Goal: Task Accomplishment & Management: Manage account settings

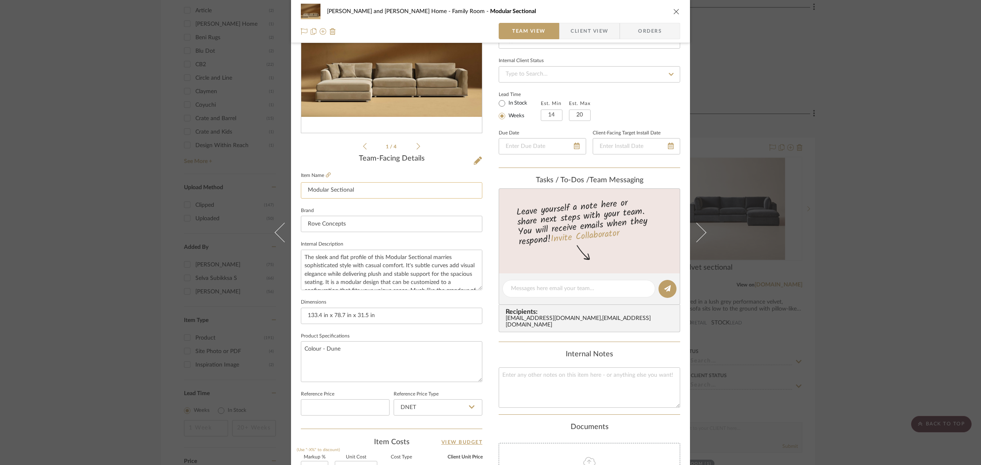
scroll to position [102, 0]
click at [869, 242] on div "[PERSON_NAME] and [PERSON_NAME] Home Family Room Modular Sectional Team View Cl…" at bounding box center [490, 232] width 981 height 465
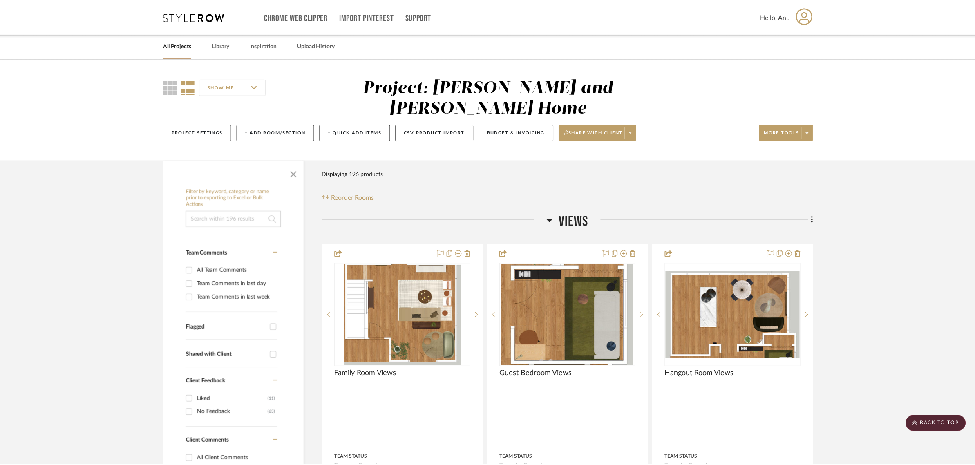
scroll to position [869, 0]
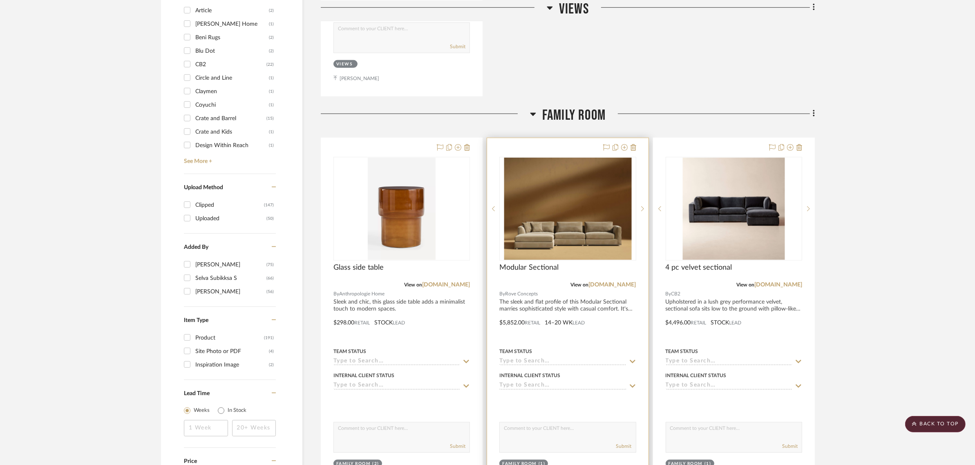
click at [552, 138] on div at bounding box center [567, 317] width 161 height 358
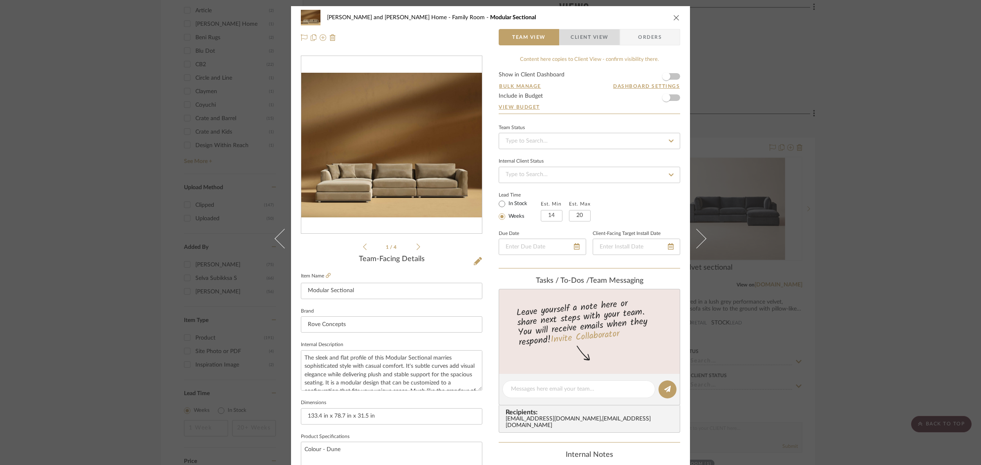
click at [576, 38] on span "Client View" at bounding box center [590, 37] width 38 height 16
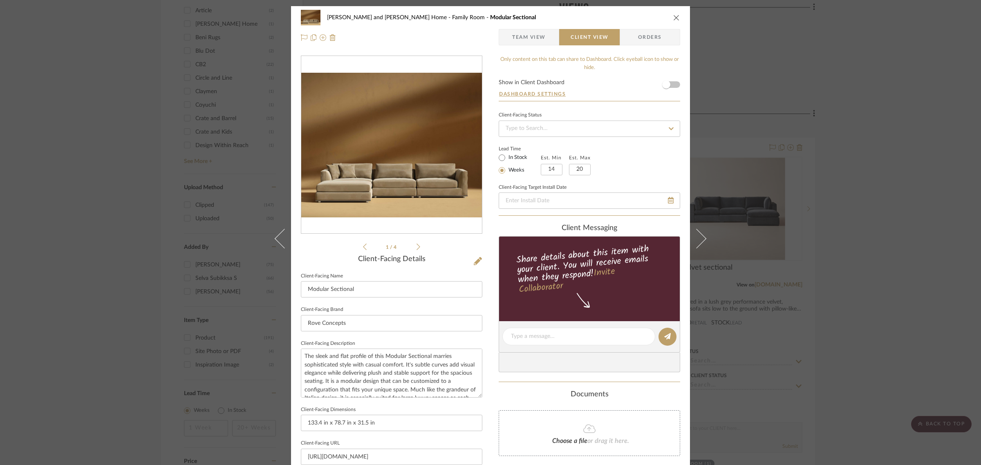
click at [669, 17] on div "[PERSON_NAME] and [PERSON_NAME] Home Family Room Modular Sectional" at bounding box center [490, 17] width 379 height 16
click at [674, 16] on icon "close" at bounding box center [676, 17] width 7 height 7
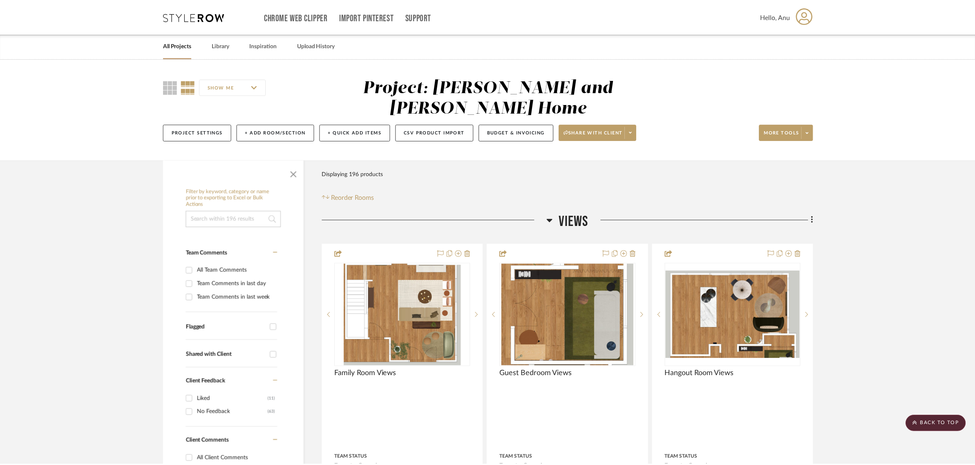
scroll to position [869, 0]
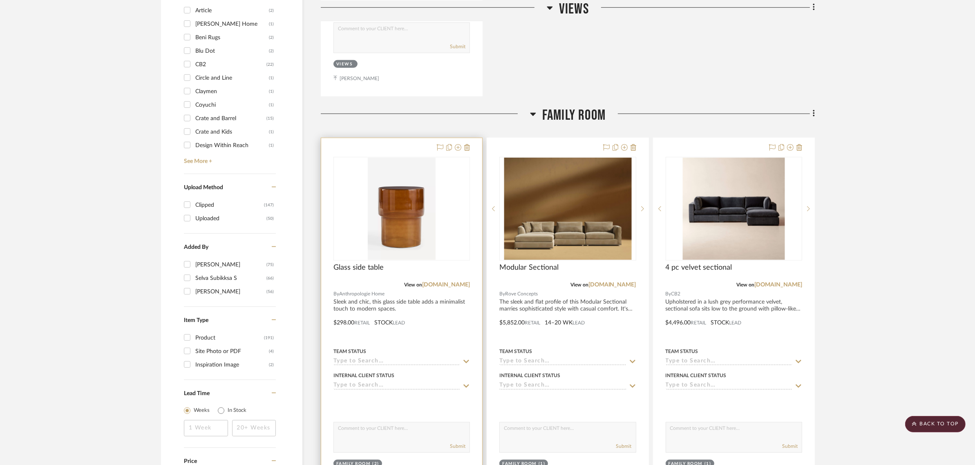
click at [393, 138] on div at bounding box center [401, 317] width 161 height 358
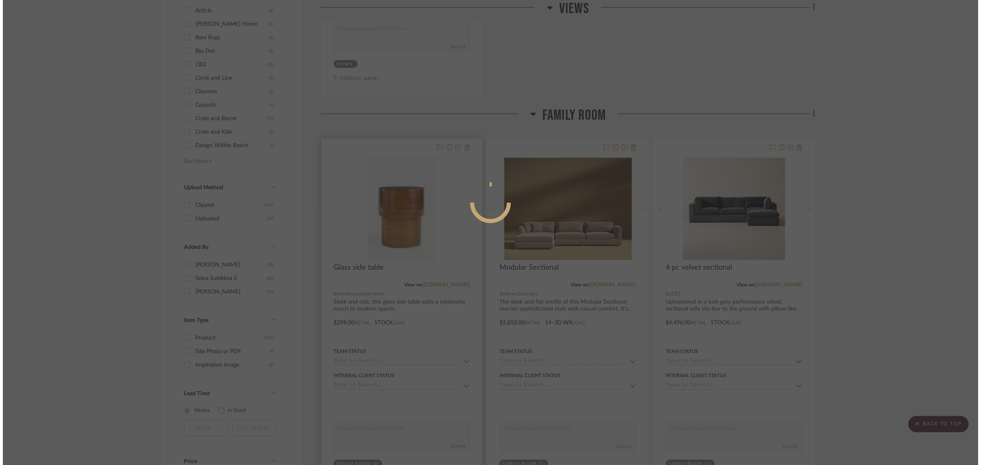
scroll to position [0, 0]
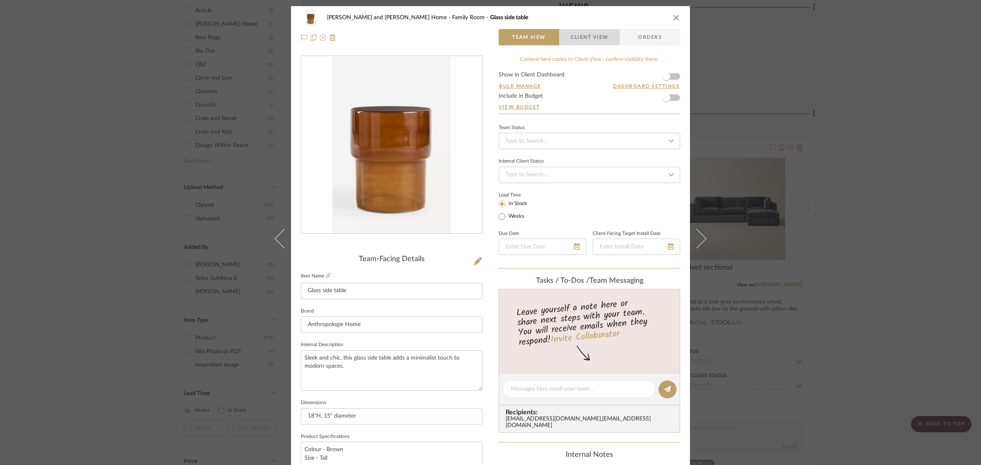
click at [585, 29] on span "Client View" at bounding box center [590, 37] width 38 height 16
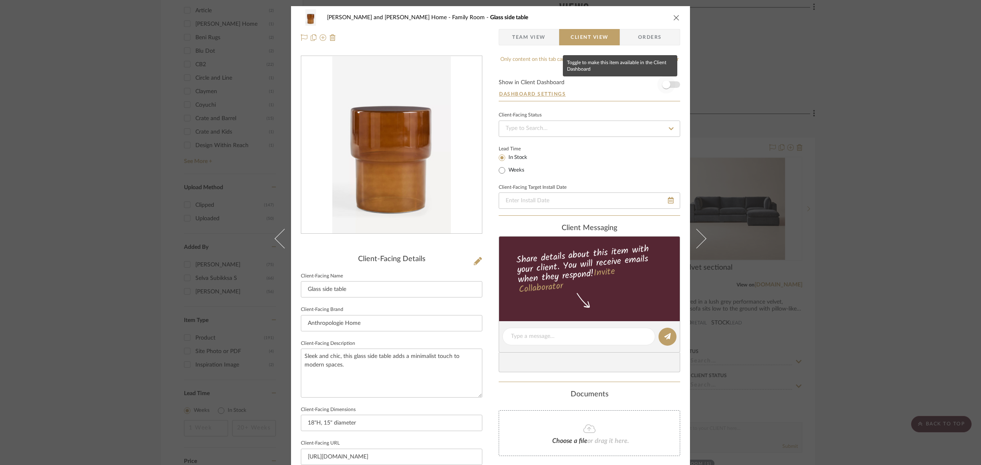
click at [666, 84] on span "button" at bounding box center [666, 85] width 8 height 8
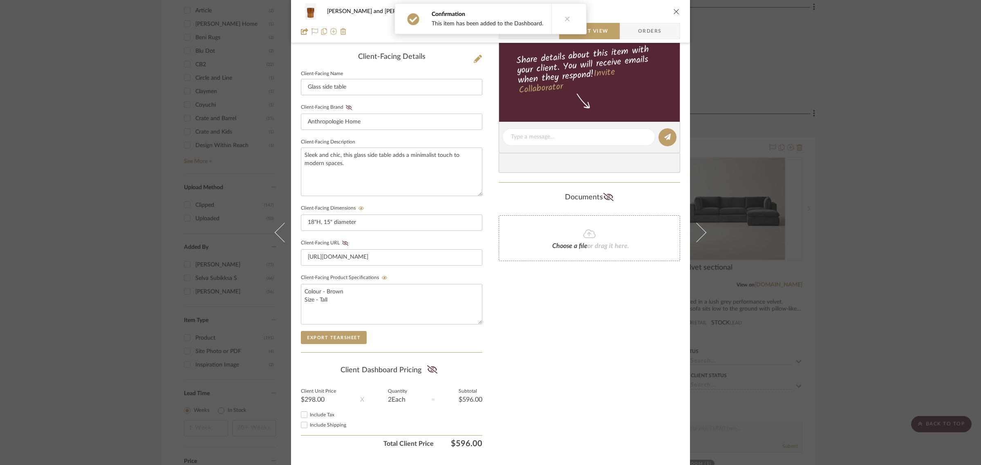
scroll to position [222, 0]
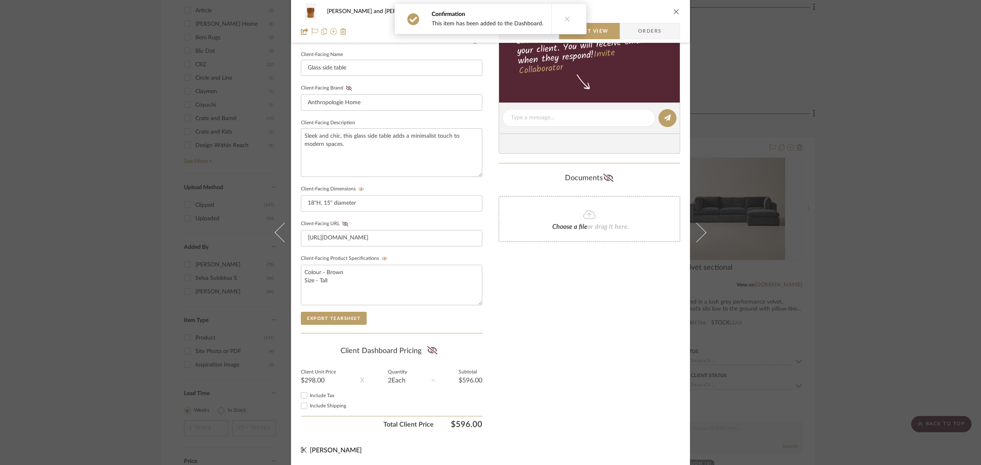
click at [885, 284] on div "[PERSON_NAME] and [PERSON_NAME] Home Family Room Glass side table Team View Cli…" at bounding box center [490, 232] width 981 height 465
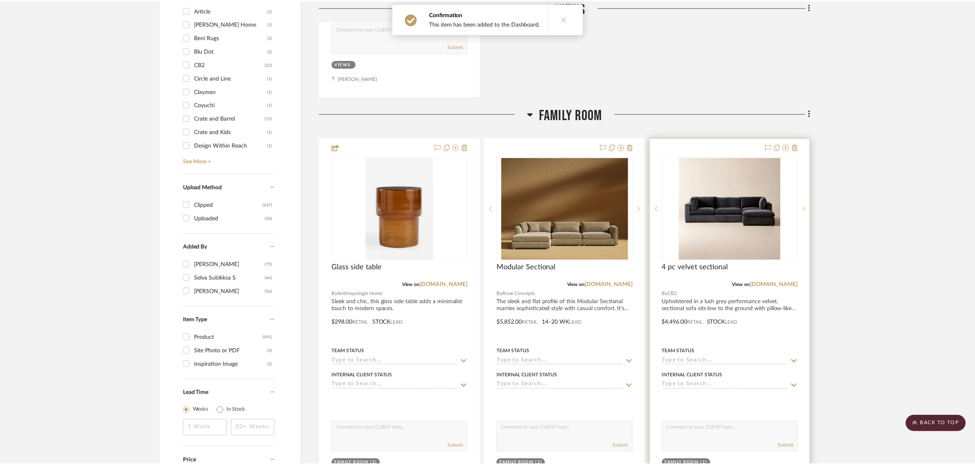
scroll to position [869, 0]
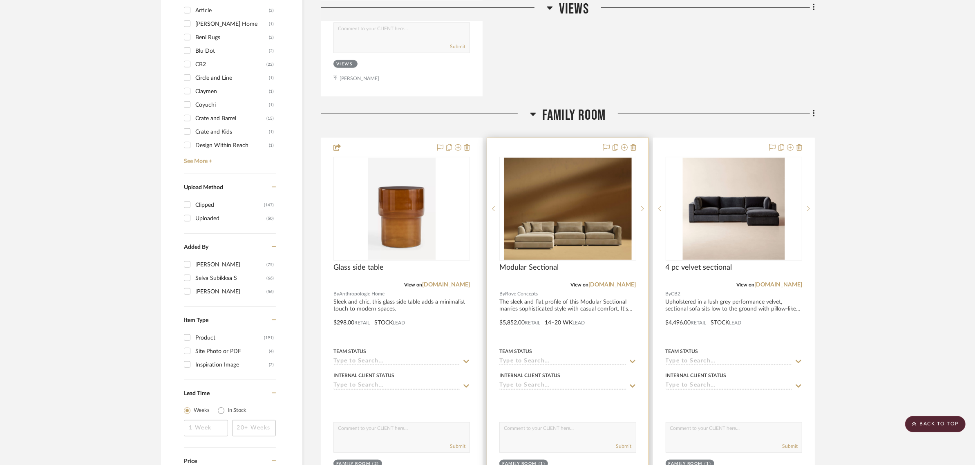
click at [561, 138] on div at bounding box center [567, 317] width 161 height 358
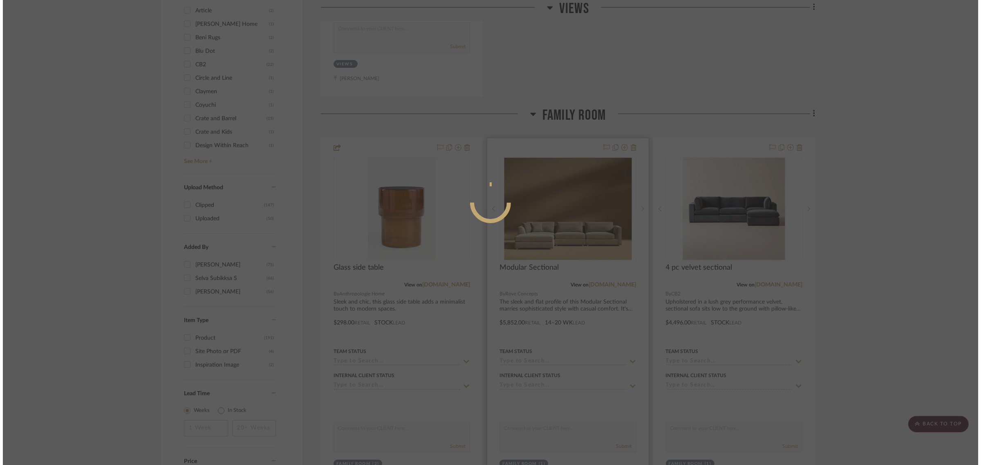
scroll to position [0, 0]
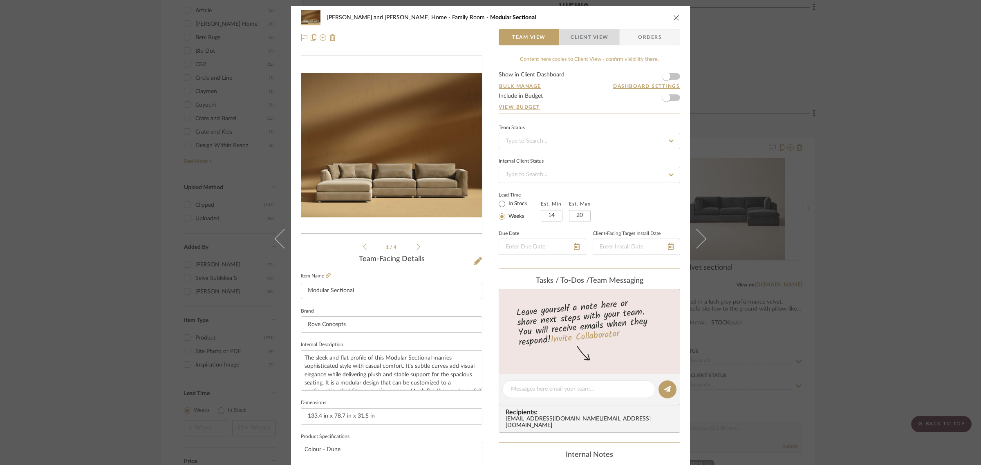
click at [598, 36] on span "Client View" at bounding box center [590, 37] width 38 height 16
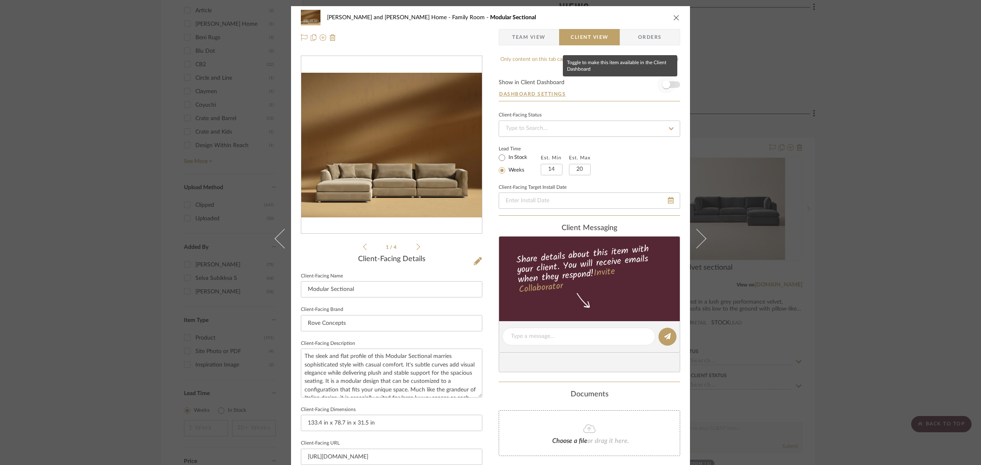
click at [669, 87] on span "button" at bounding box center [666, 85] width 18 height 18
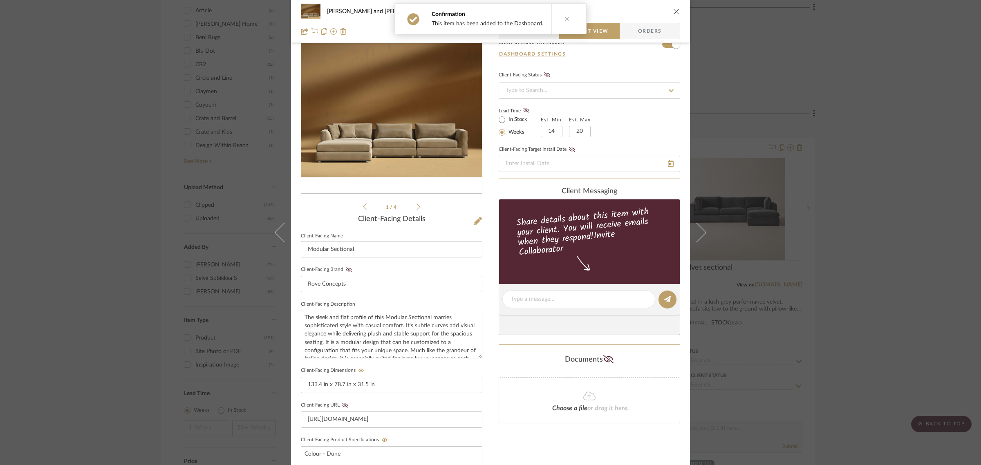
scroll to position [222, 0]
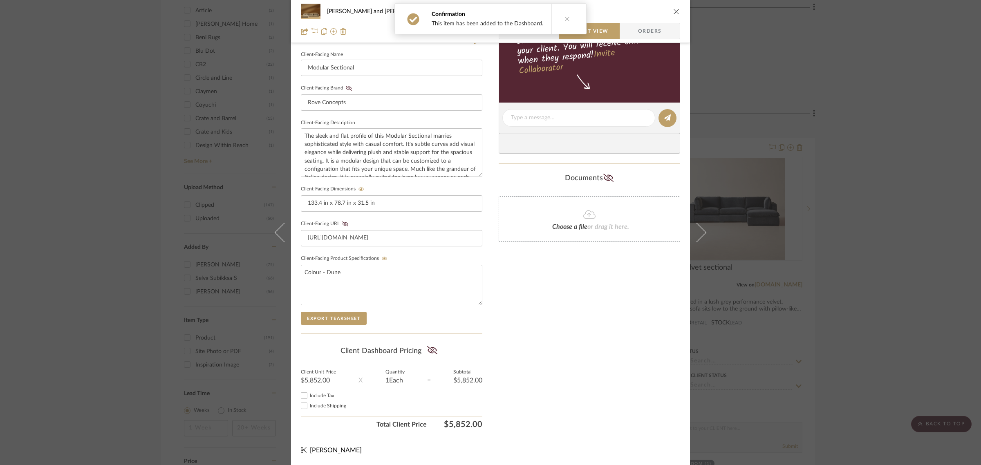
click at [859, 275] on div "[PERSON_NAME] and [PERSON_NAME] Home Family Room Modular Sectional Team View Cl…" at bounding box center [490, 232] width 981 height 465
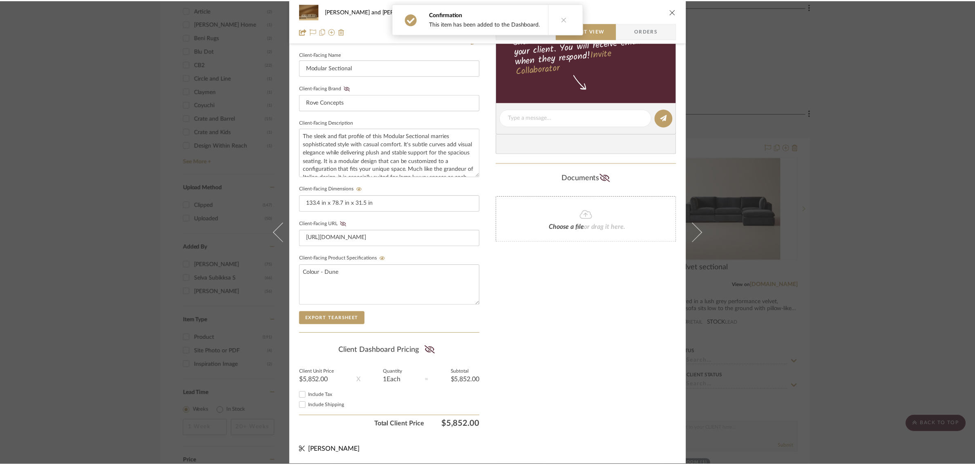
scroll to position [869, 0]
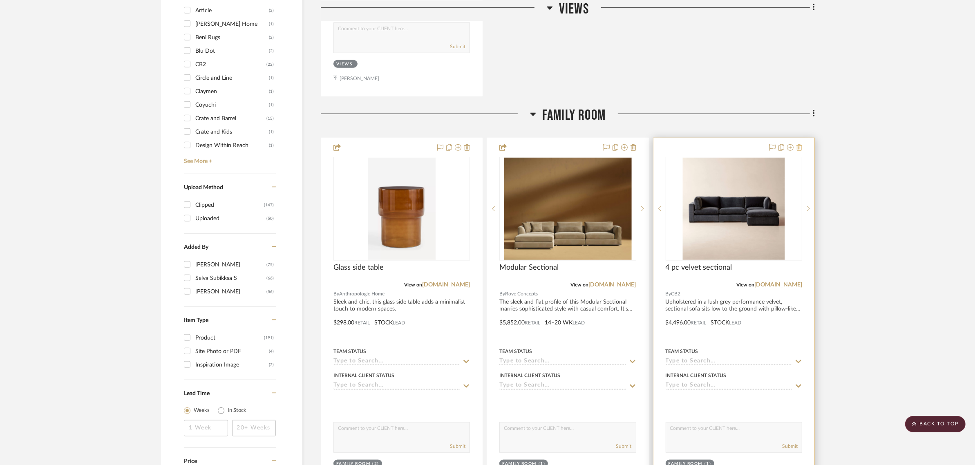
click at [799, 144] on icon at bounding box center [800, 147] width 6 height 7
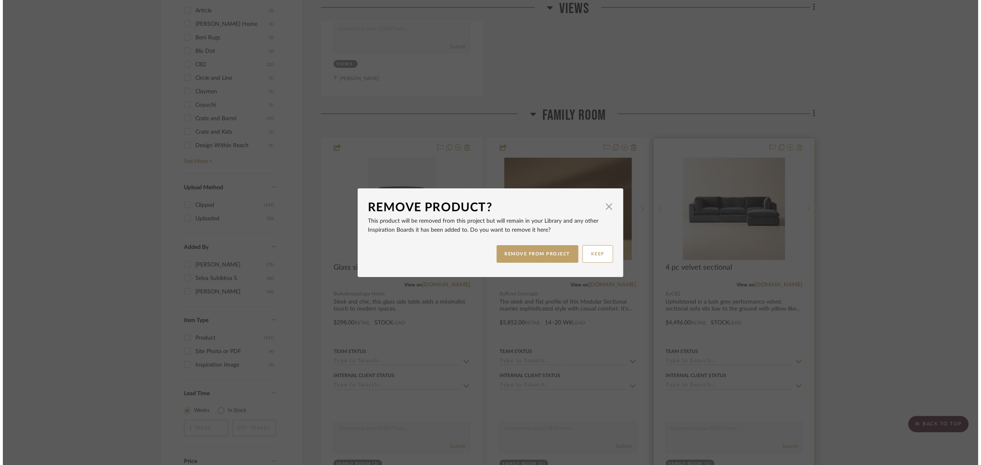
scroll to position [0, 0]
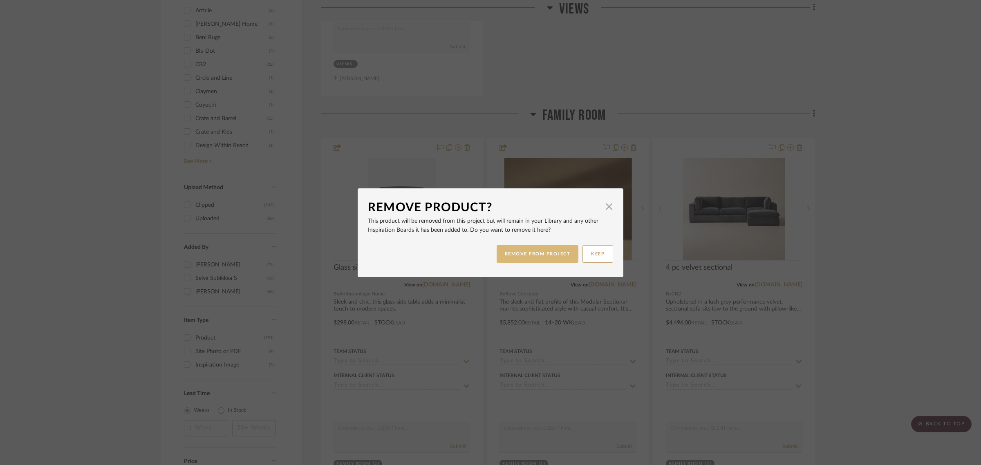
click at [518, 253] on button "REMOVE FROM PROJECT" at bounding box center [538, 254] width 82 height 18
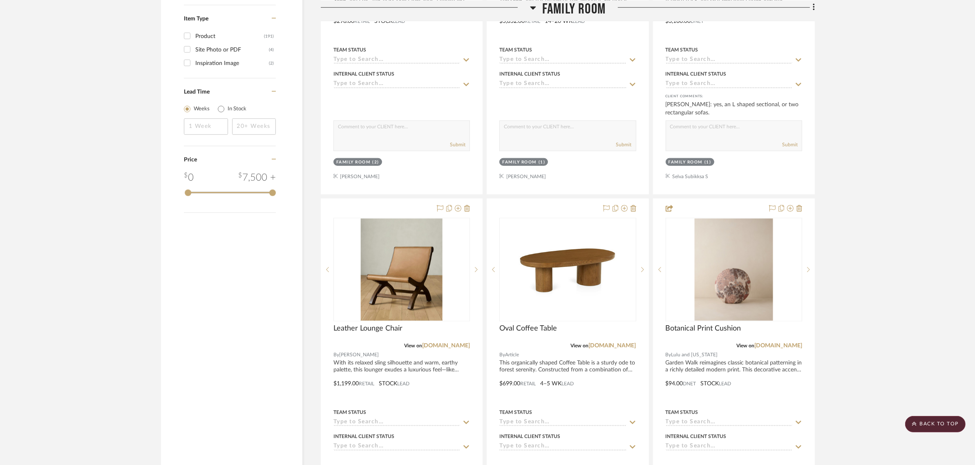
scroll to position [1175, 0]
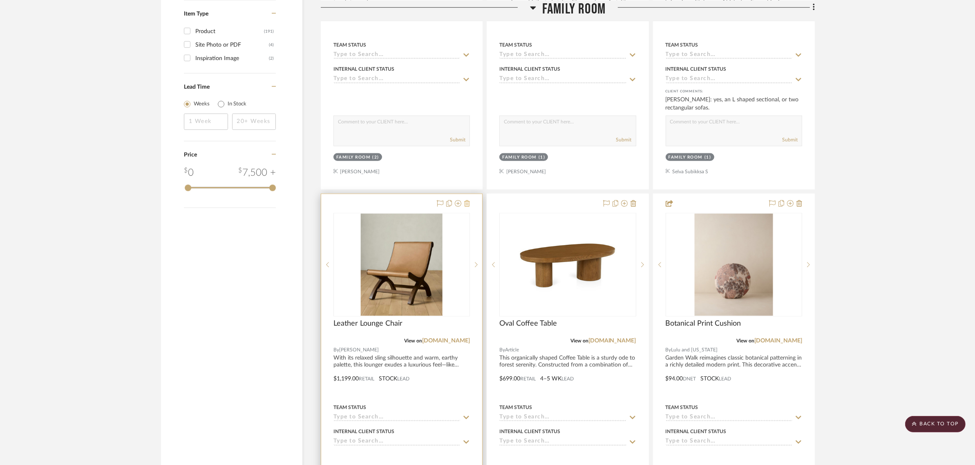
click at [468, 200] on icon at bounding box center [467, 203] width 6 height 7
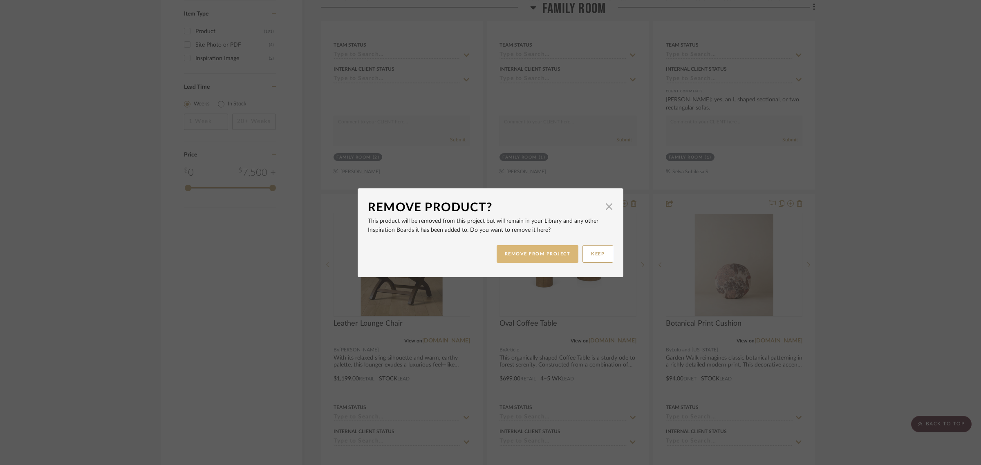
click at [544, 252] on button "REMOVE FROM PROJECT" at bounding box center [538, 254] width 82 height 18
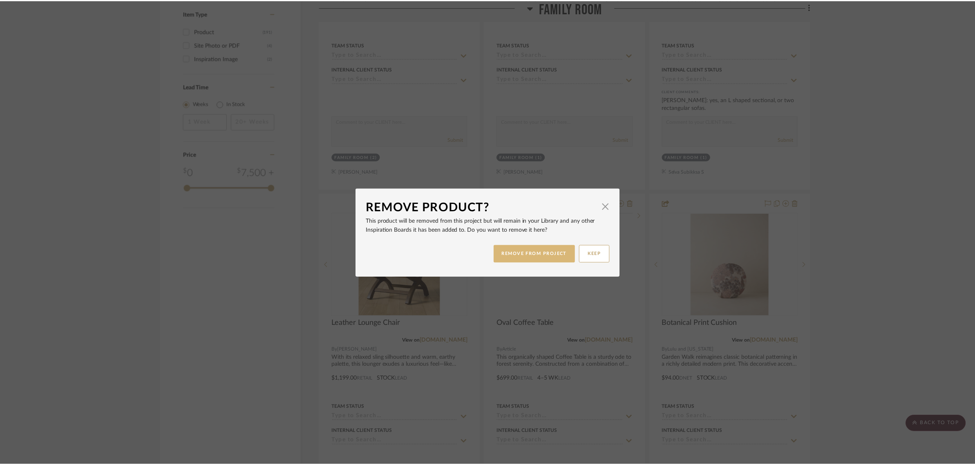
scroll to position [1175, 0]
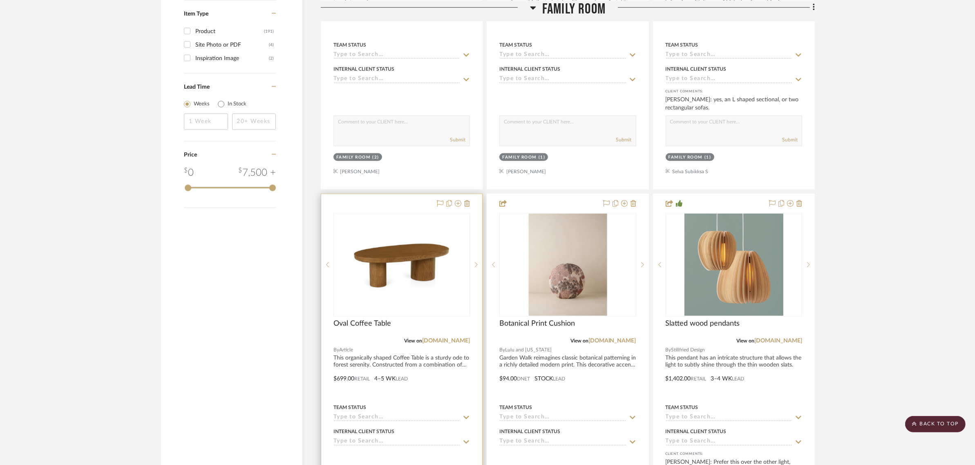
click at [394, 194] on div at bounding box center [401, 373] width 161 height 358
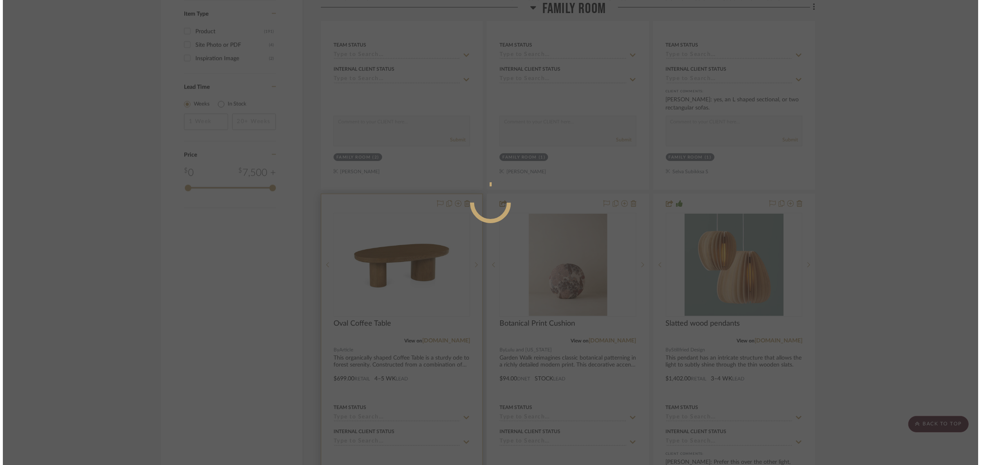
scroll to position [0, 0]
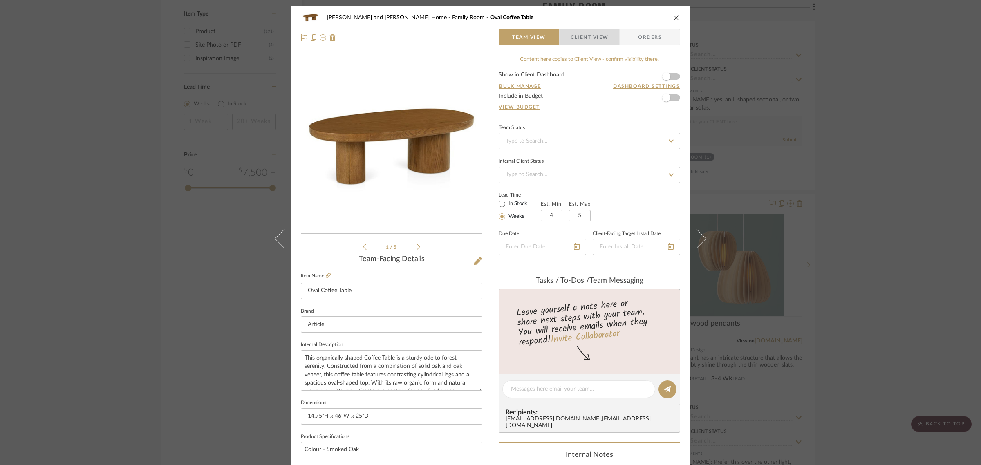
click at [581, 31] on span "Client View" at bounding box center [590, 37] width 38 height 16
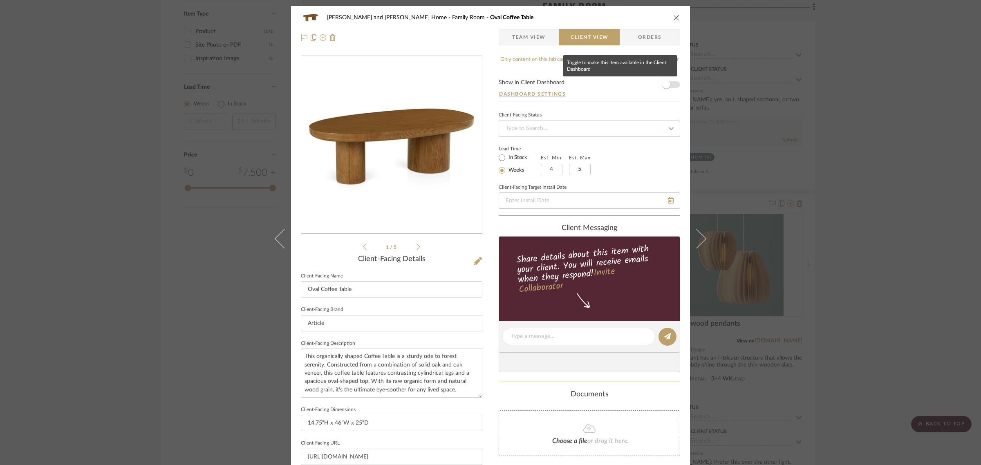
click at [665, 88] on span "button" at bounding box center [666, 85] width 8 height 8
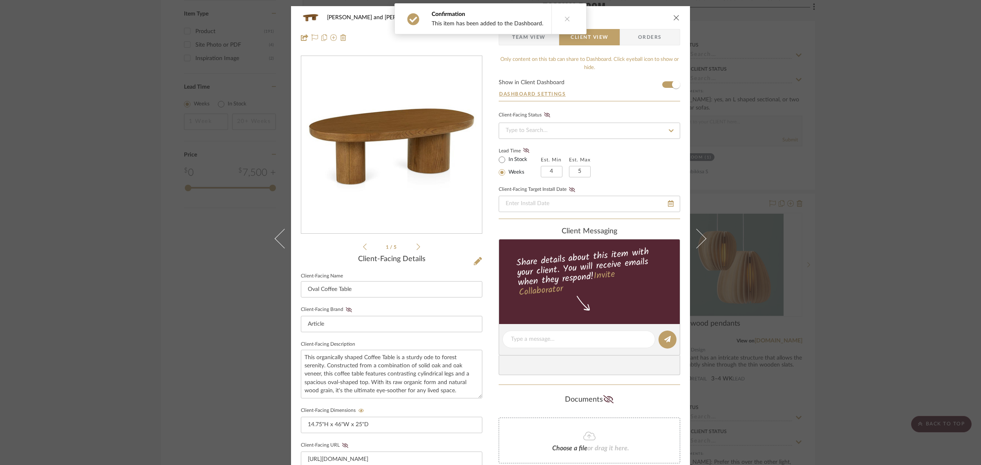
click at [879, 184] on div "[PERSON_NAME] and [PERSON_NAME] Home Family Room Oval Coffee Table Team View Cl…" at bounding box center [490, 232] width 981 height 465
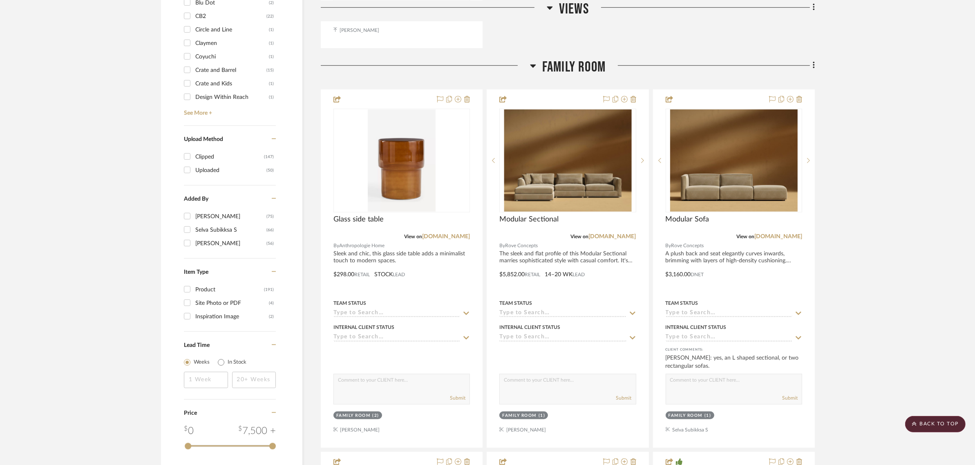
scroll to position [920, 0]
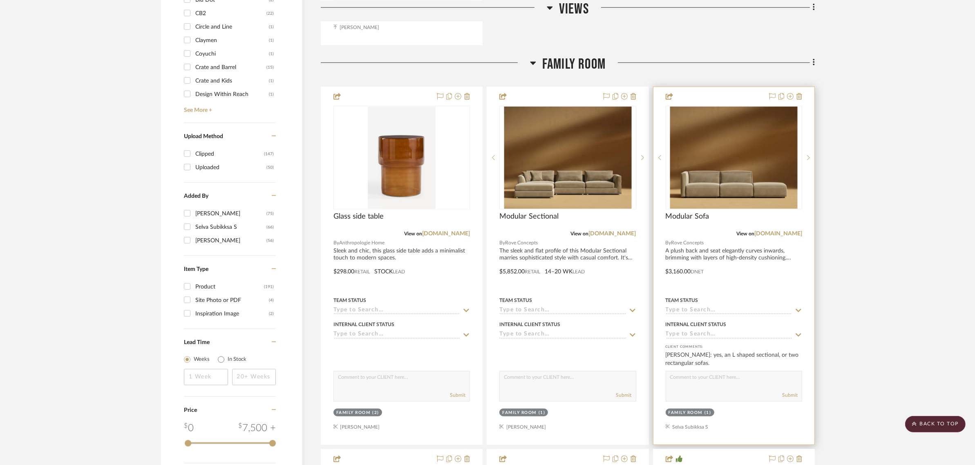
click at [672, 251] on div at bounding box center [734, 266] width 161 height 358
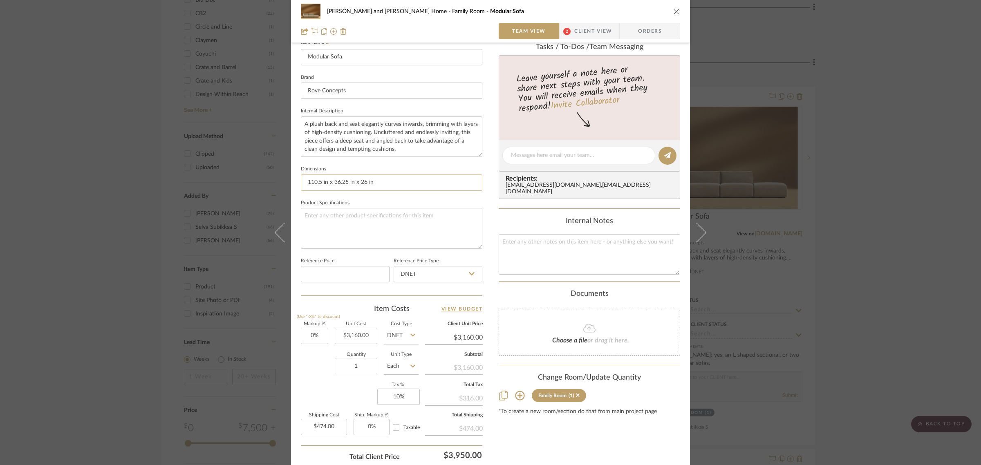
scroll to position [295, 0]
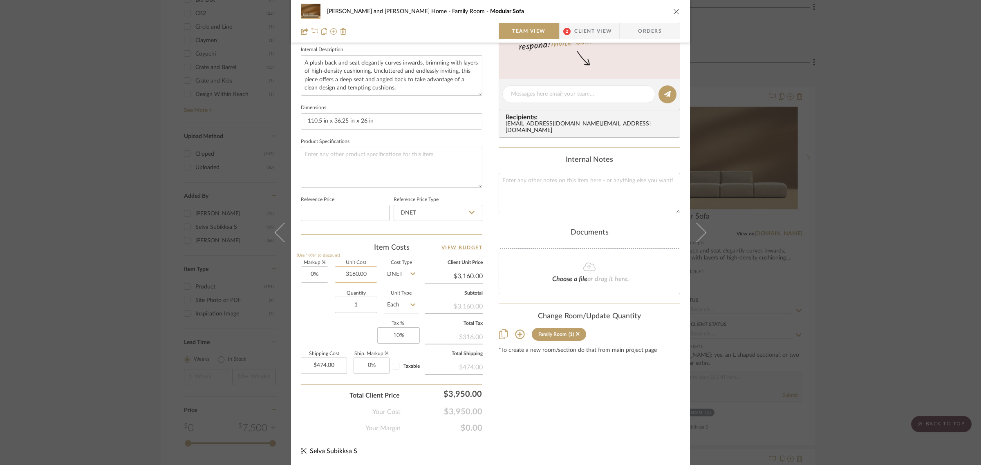
click at [371, 270] on input "3160.00" at bounding box center [356, 275] width 43 height 16
type input "$6,198.00"
click at [533, 403] on div "Content here copies to Client View - confirm visibility there. Show in Client D…" at bounding box center [590, 96] width 182 height 673
type input "$6,198.00"
type input "$929.70"
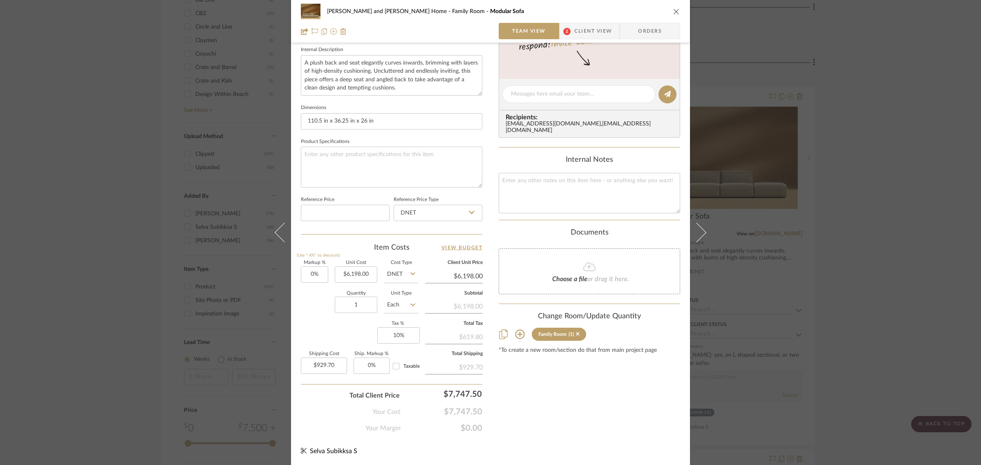
click at [927, 264] on div "[PERSON_NAME] and [PERSON_NAME] Home Family Room Modular Sofa Team View 2 Clien…" at bounding box center [490, 232] width 981 height 465
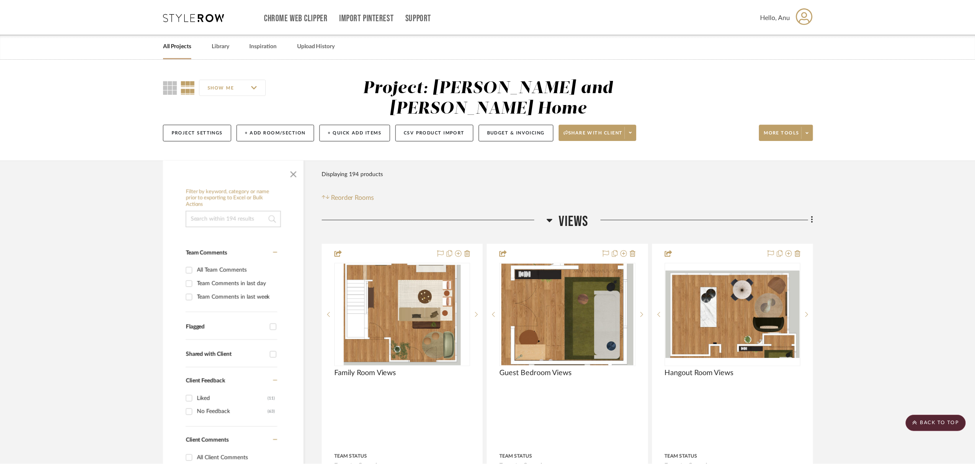
scroll to position [920, 0]
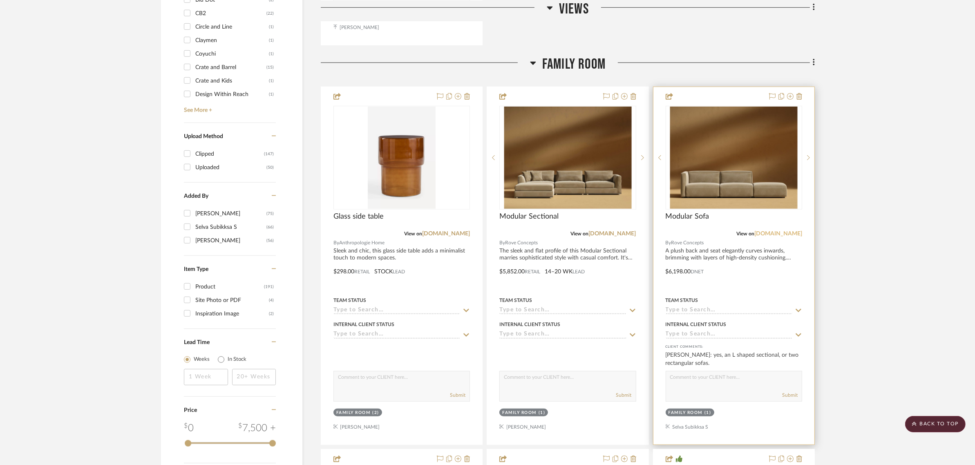
click at [786, 231] on link "[DOMAIN_NAME]" at bounding box center [779, 234] width 48 height 6
click at [769, 231] on link "[DOMAIN_NAME]" at bounding box center [779, 234] width 48 height 6
click at [737, 139] on img "0" at bounding box center [734, 158] width 128 height 102
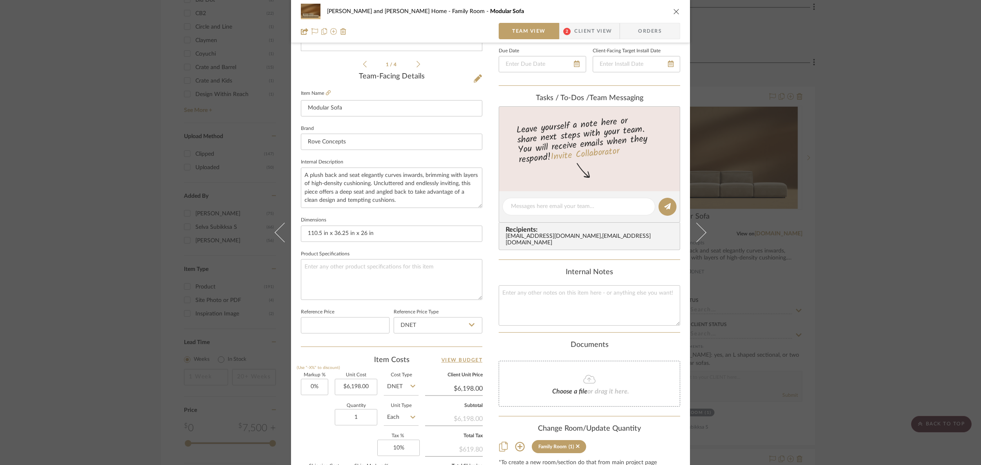
scroll to position [204, 0]
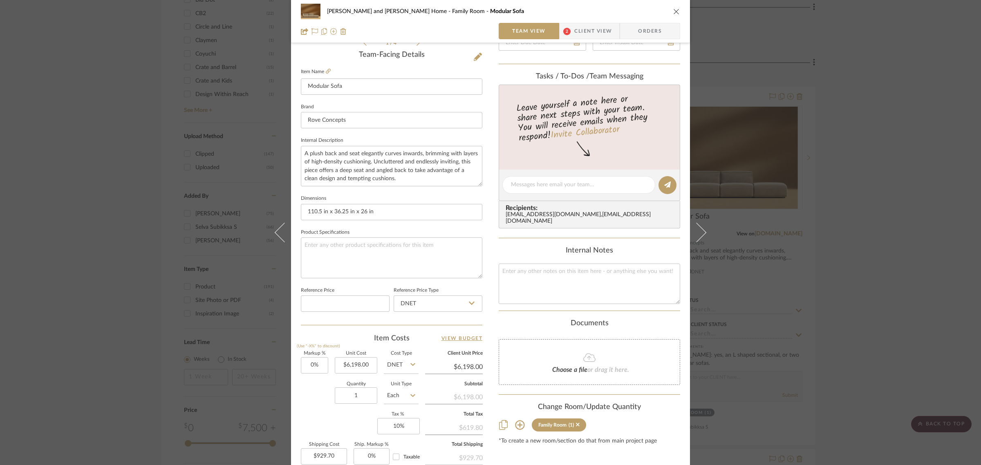
click at [675, 8] on icon "close" at bounding box center [676, 11] width 7 height 7
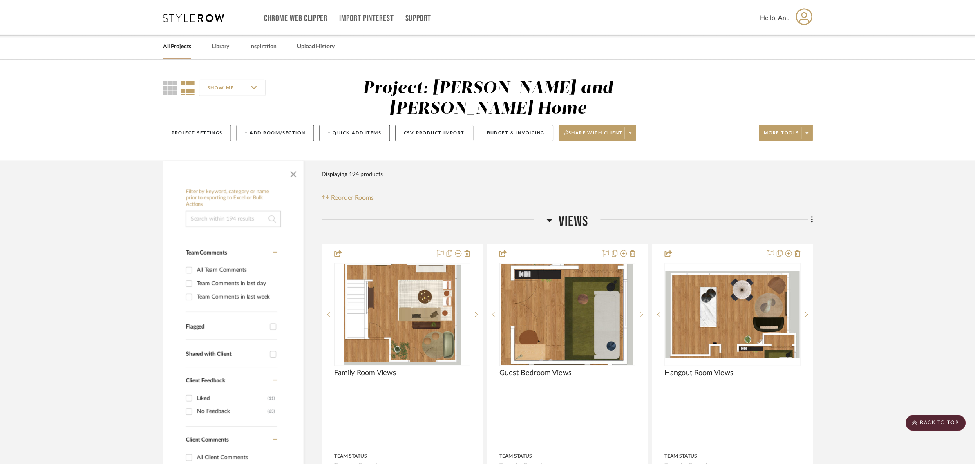
scroll to position [920, 0]
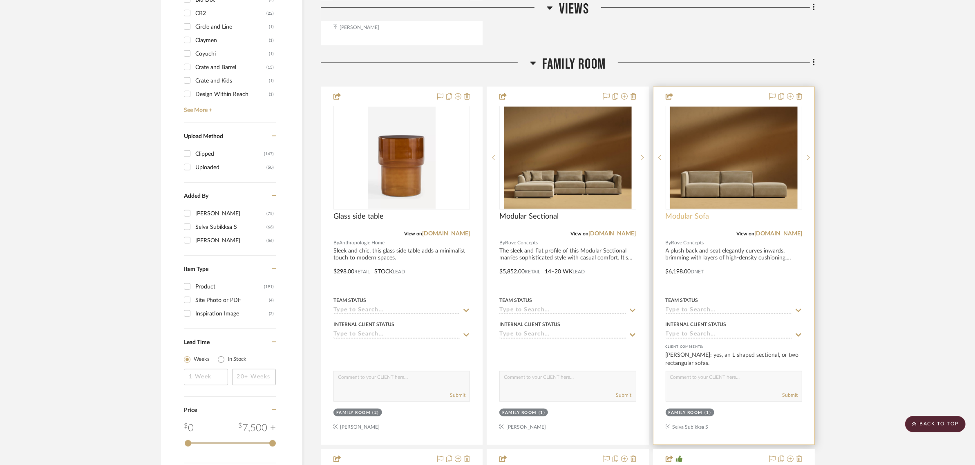
click at [684, 212] on span "Modular Sofa" at bounding box center [688, 216] width 44 height 9
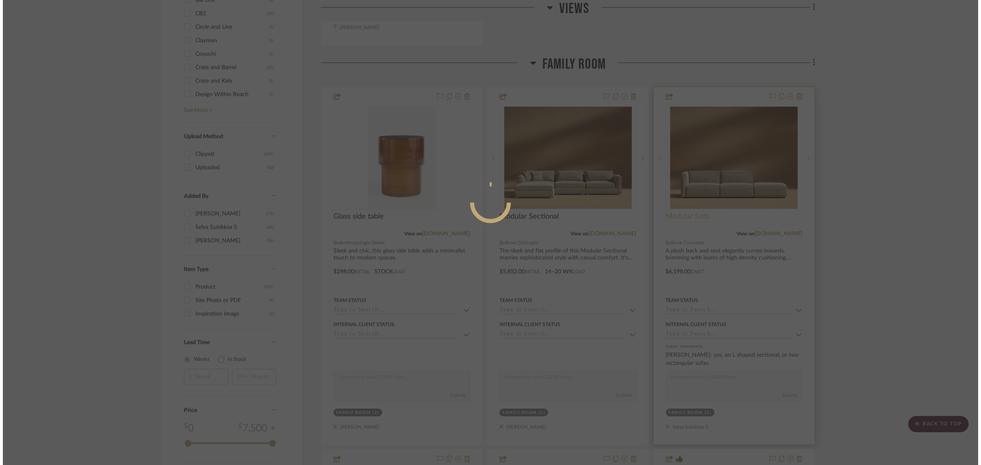
scroll to position [0, 0]
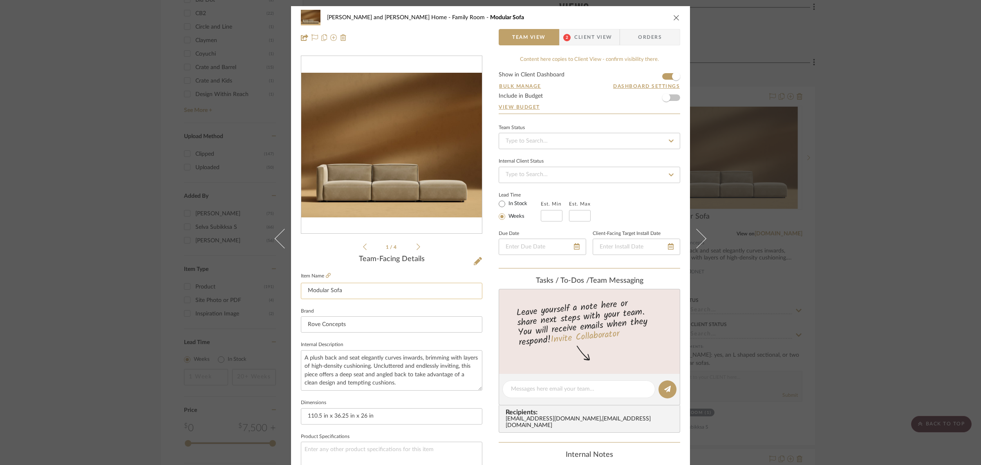
click at [305, 291] on input "Modular Sofa" at bounding box center [392, 291] width 182 height 16
click at [374, 294] on input "Low Back Modular Sofa" at bounding box center [392, 291] width 182 height 16
type input "Low Back Modular Sectional"
click at [334, 252] on div "1 / 4 Team-Facing Details Item Name Low Back Modular Sectional Brand Rove Conce…" at bounding box center [392, 392] width 182 height 673
click at [900, 303] on div "[PERSON_NAME] and [PERSON_NAME] Home Family Room Low Back Modular Sectional Tea…" at bounding box center [490, 232] width 981 height 465
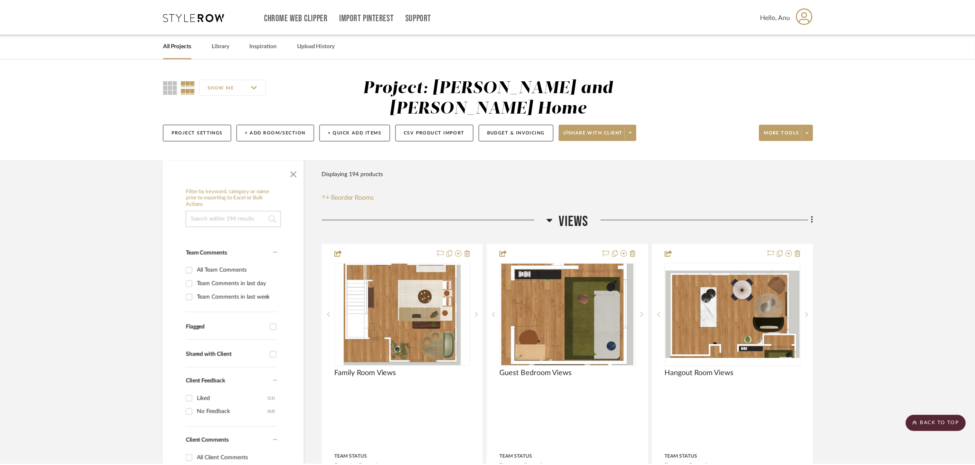
scroll to position [920, 0]
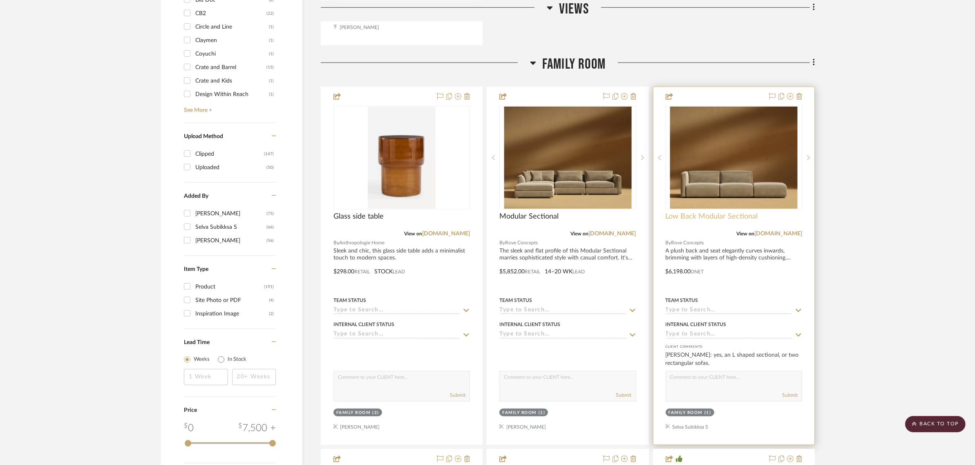
click at [715, 212] on span "Low Back Modular Sectional" at bounding box center [712, 216] width 92 height 9
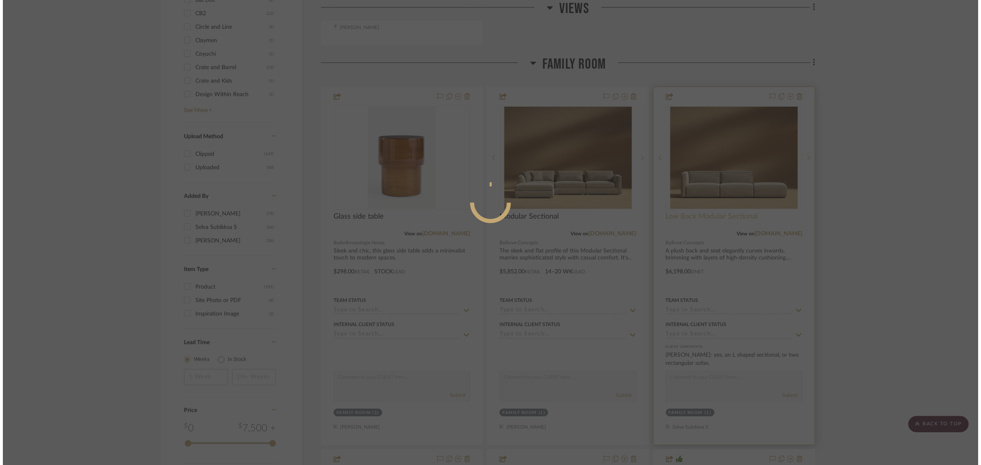
scroll to position [0, 0]
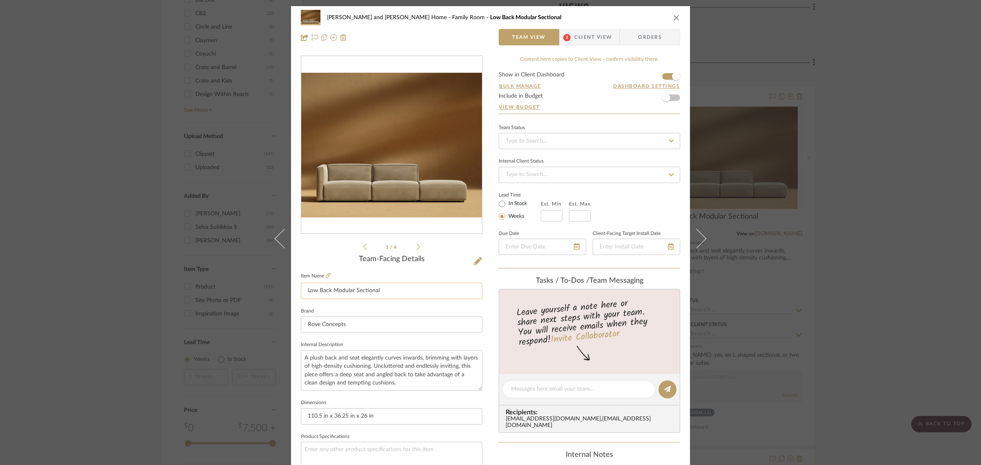
click at [380, 291] on input "Low Back Modular Sectional" at bounding box center [392, 291] width 182 height 16
type input "Low Back Modular Sectional (+1 ottoman not shown)"
click at [335, 249] on div "1 / 4" at bounding box center [392, 154] width 182 height 196
click at [906, 260] on div "[PERSON_NAME] and [PERSON_NAME] Home Family Room Low Back Modular Sectional (+1…" at bounding box center [490, 232] width 981 height 465
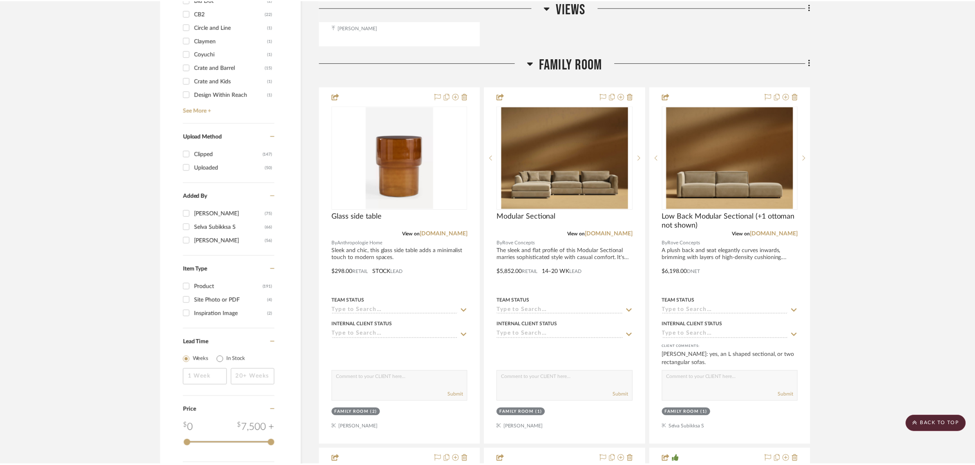
scroll to position [920, 0]
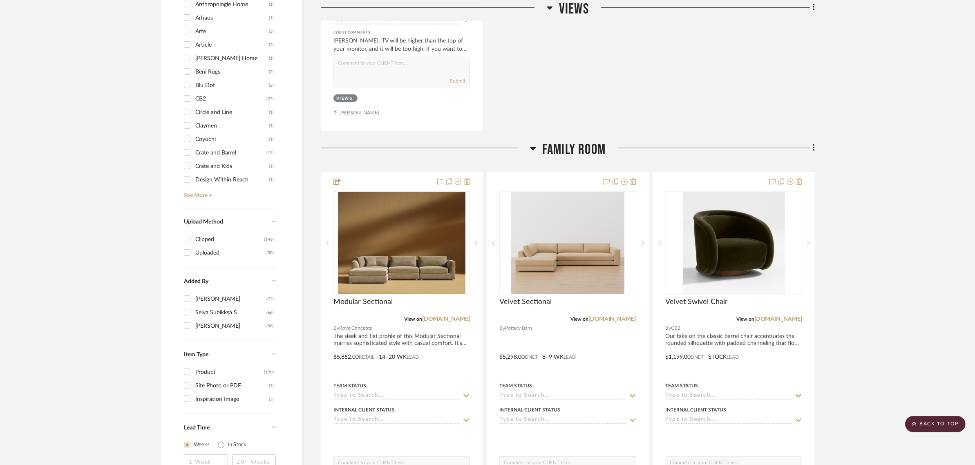
scroll to position [818, 0]
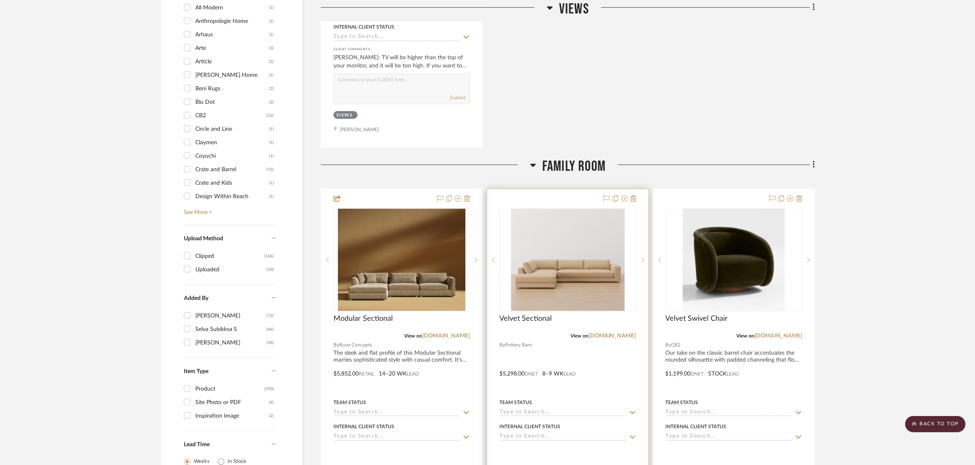
click at [549, 189] on div at bounding box center [567, 368] width 161 height 358
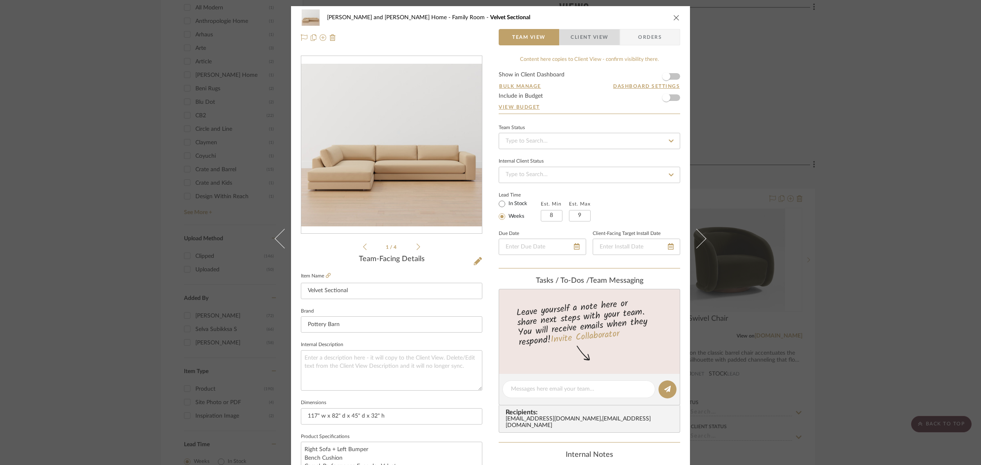
click at [588, 38] on span "Client View" at bounding box center [590, 37] width 38 height 16
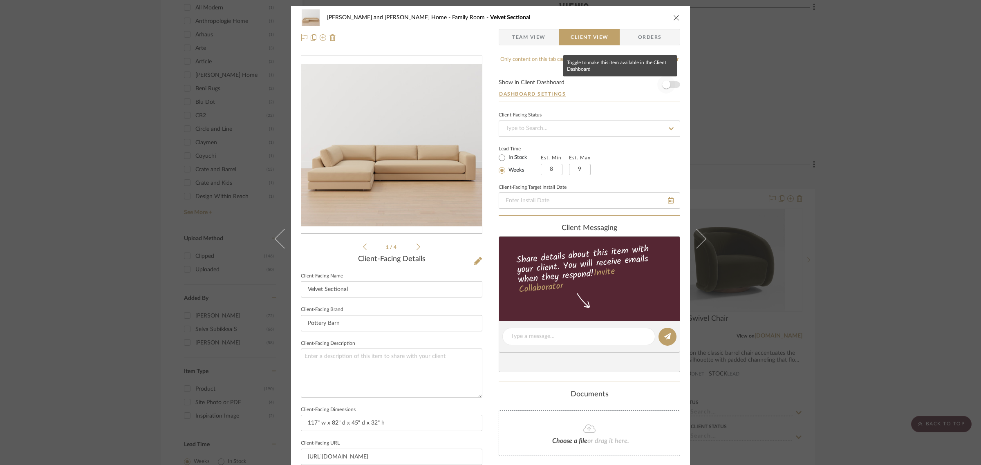
click at [667, 87] on span "button" at bounding box center [666, 85] width 8 height 8
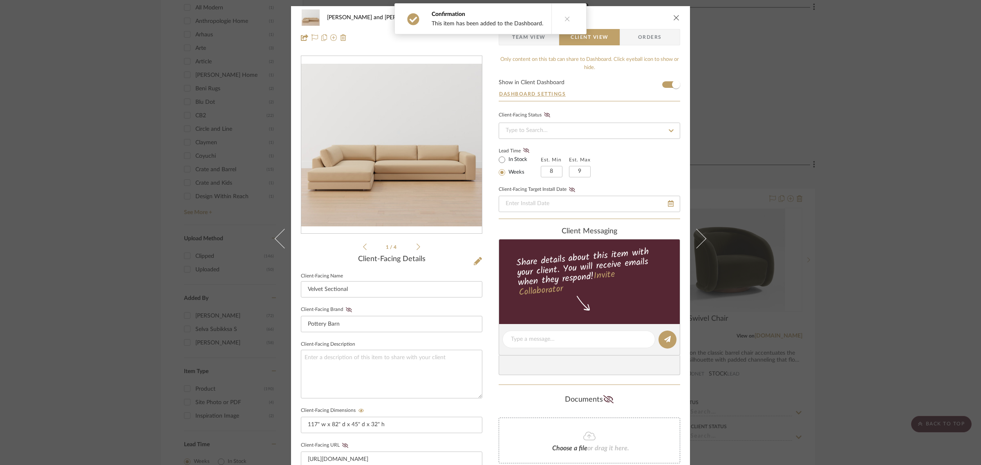
click at [866, 190] on div "Sharika and Ashish Home Family Room Velvet Sectional Team View Client View Orde…" at bounding box center [490, 232] width 981 height 465
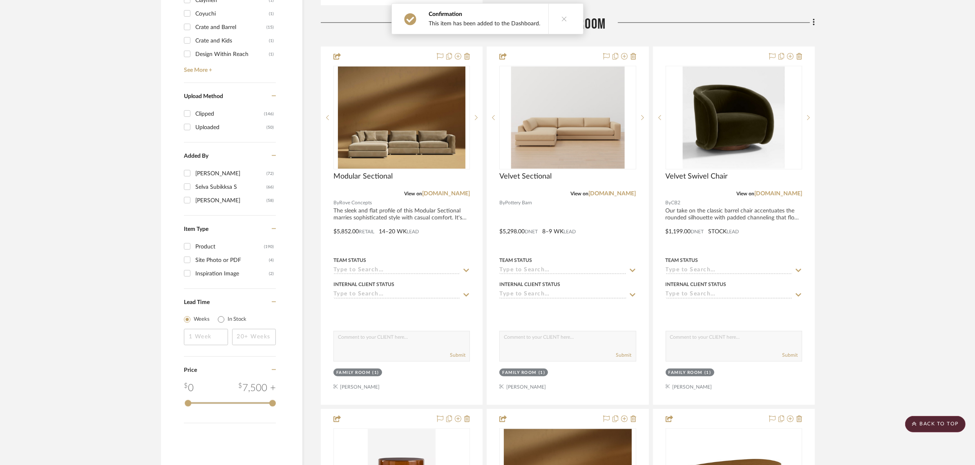
scroll to position [971, 0]
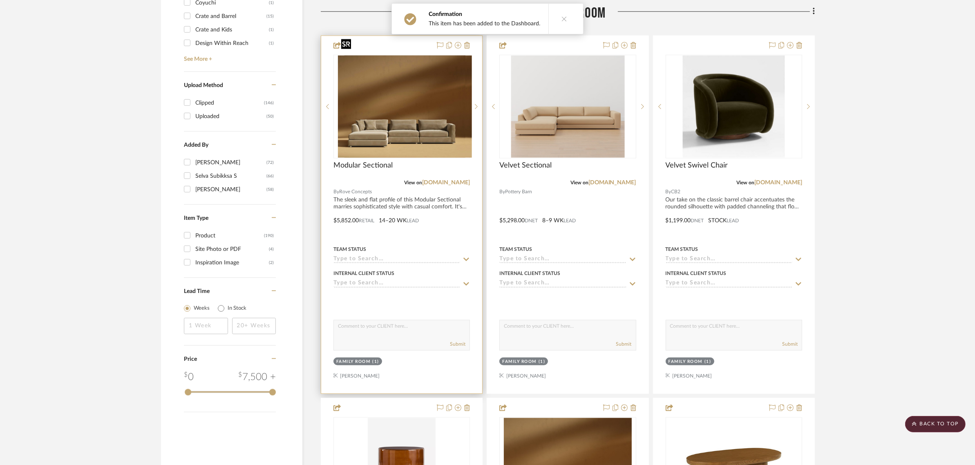
click at [397, 85] on div at bounding box center [402, 107] width 137 height 104
click at [384, 106] on img "0" at bounding box center [402, 107] width 128 height 102
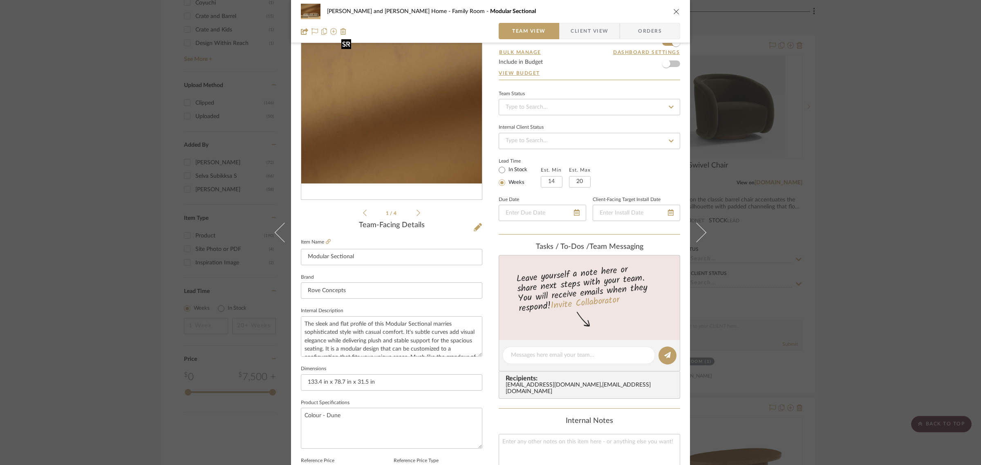
scroll to position [51, 0]
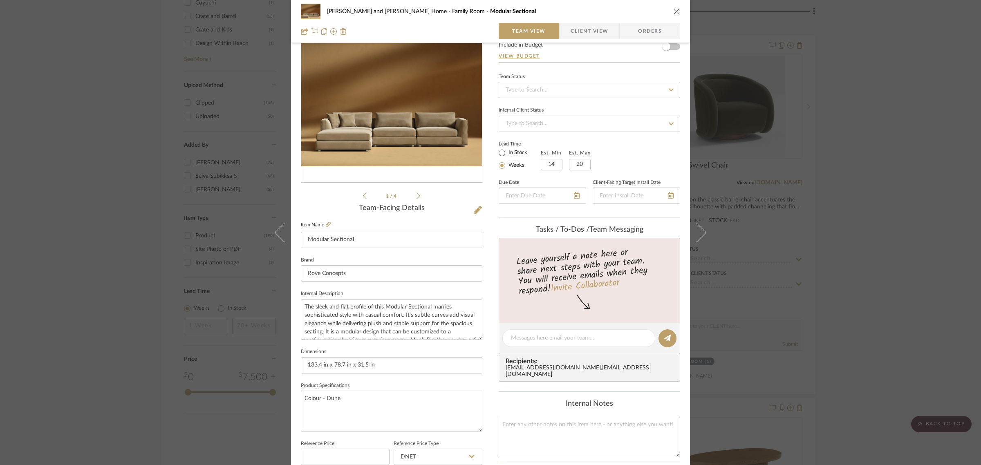
click at [673, 12] on icon "close" at bounding box center [676, 11] width 7 height 7
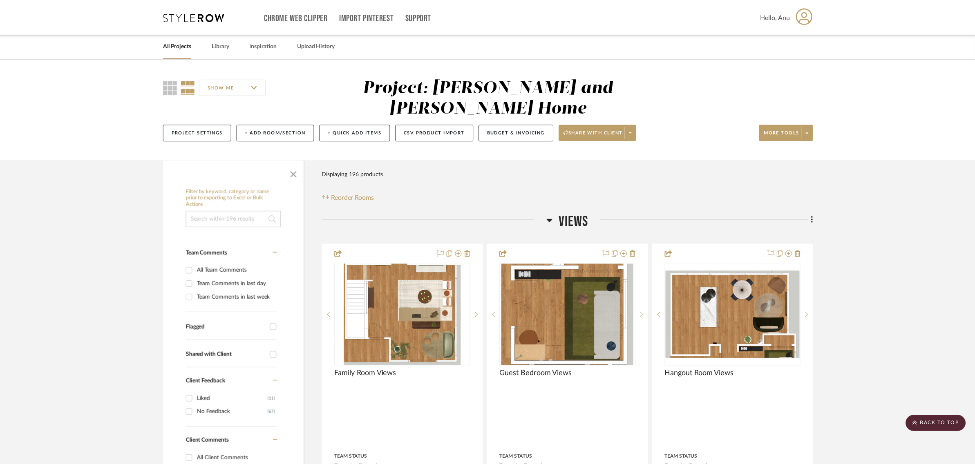
scroll to position [971, 0]
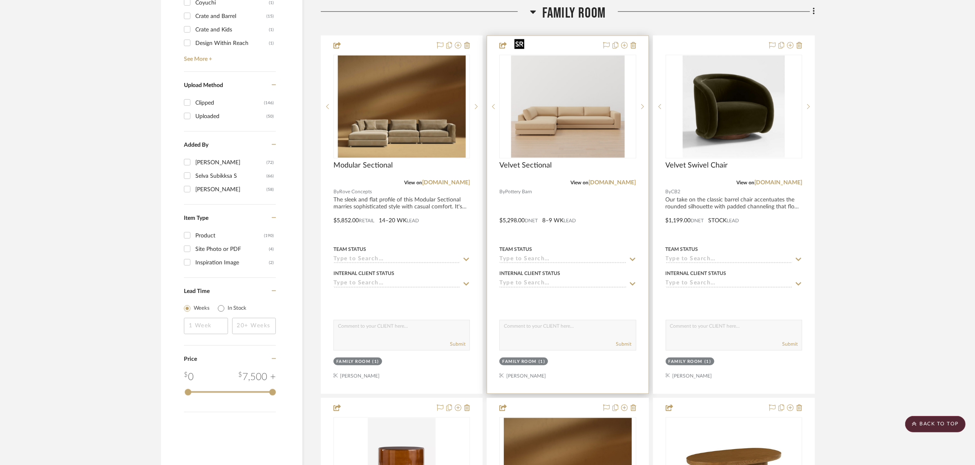
click at [563, 99] on img "0" at bounding box center [568, 107] width 114 height 102
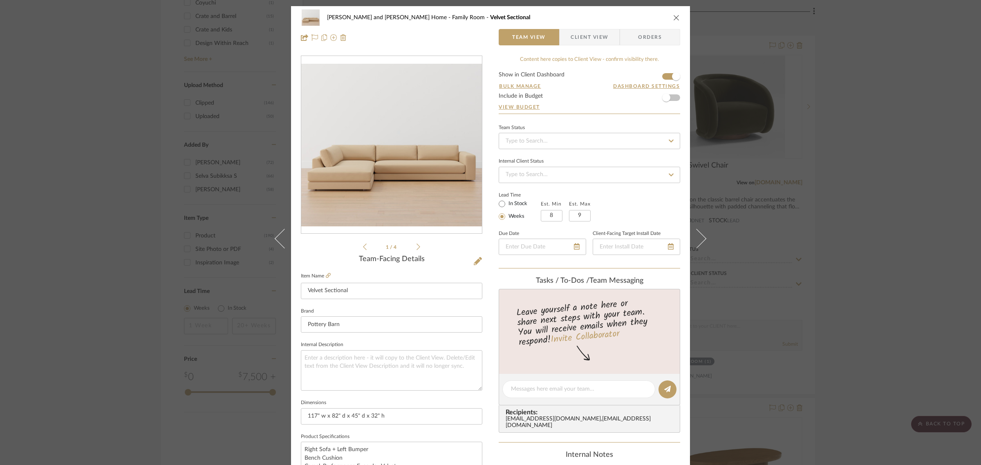
click at [673, 18] on icon "close" at bounding box center [676, 17] width 7 height 7
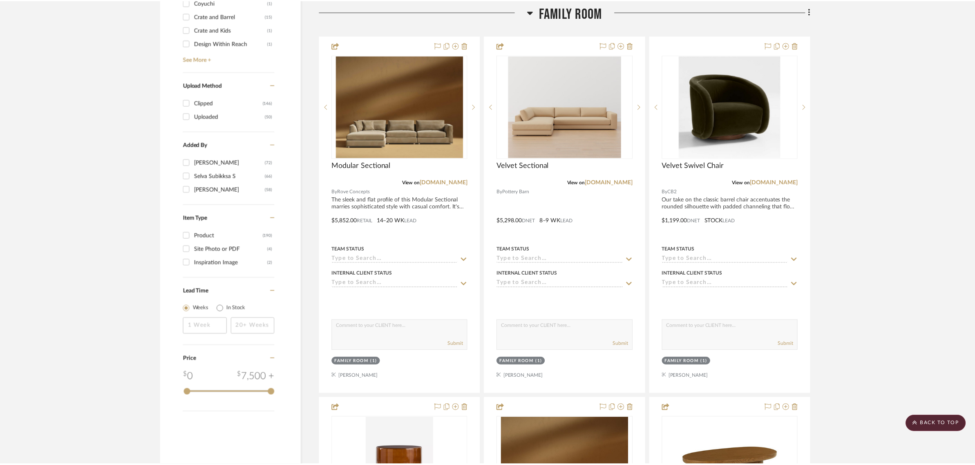
scroll to position [971, 0]
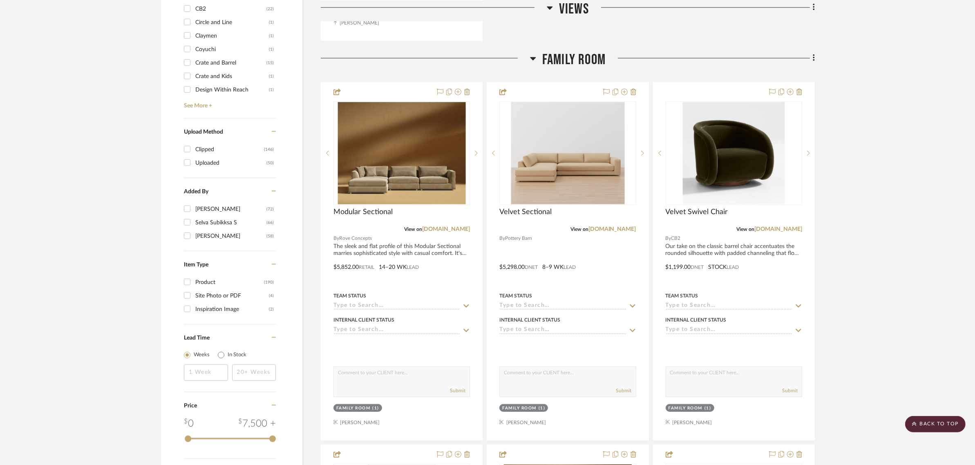
scroll to position [869, 0]
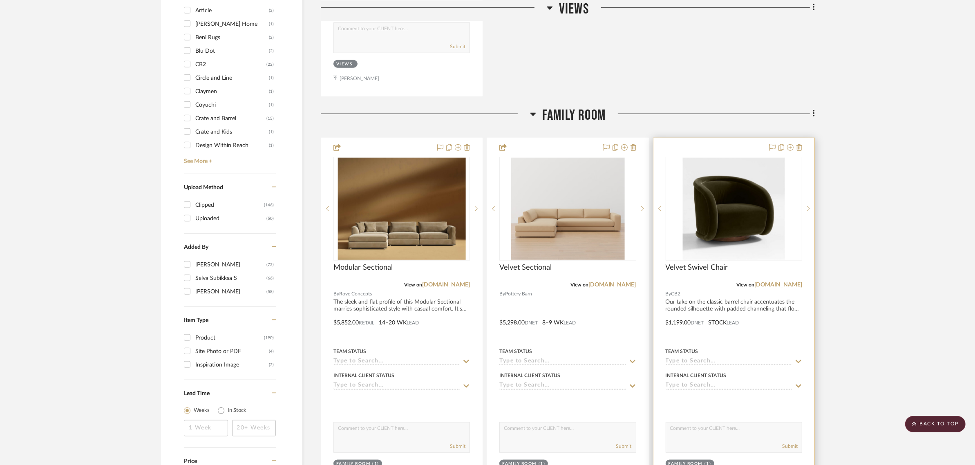
click at [724, 138] on div at bounding box center [734, 317] width 161 height 358
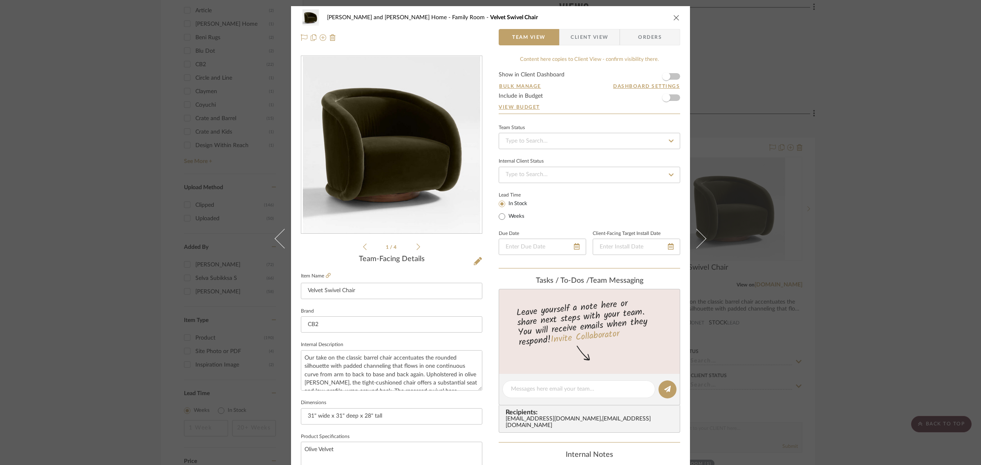
click at [579, 37] on span "Client View" at bounding box center [590, 37] width 38 height 16
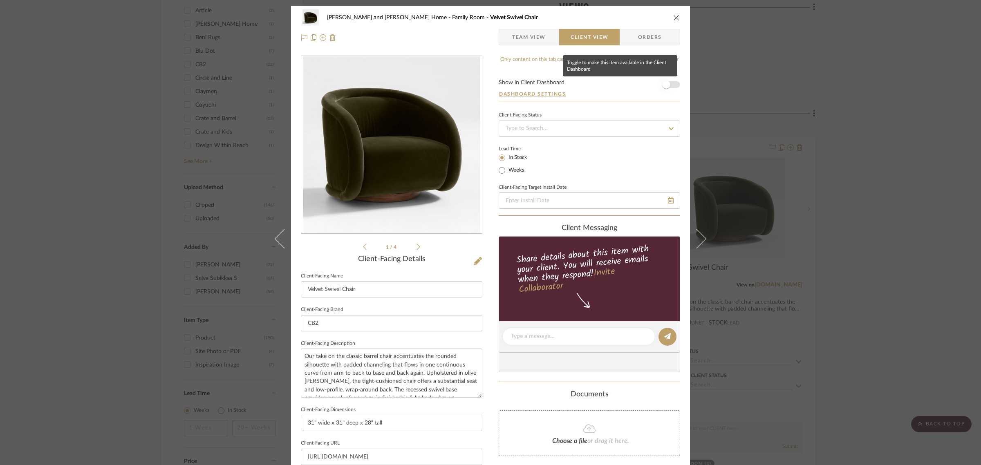
click at [662, 86] on span "button" at bounding box center [666, 85] width 8 height 8
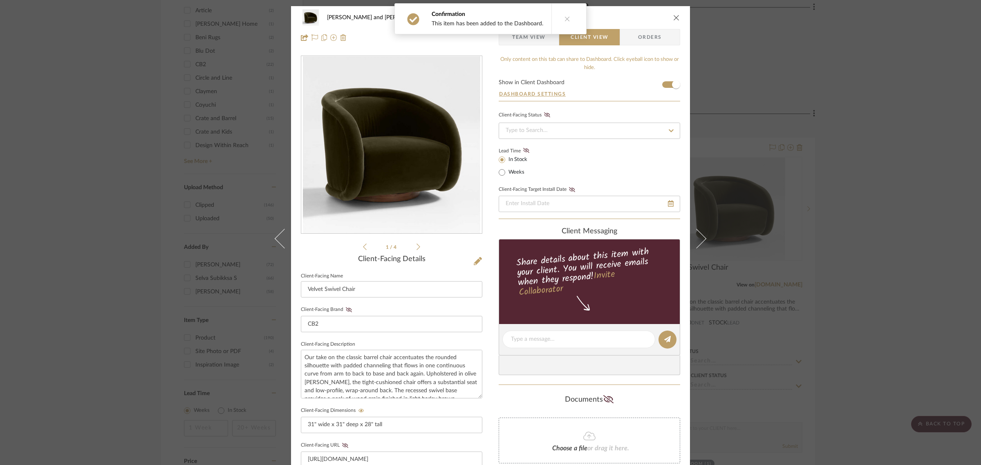
click at [936, 216] on div "Sharika and Ashish Home Family Room Velvet Swivel Chair Team View Client View O…" at bounding box center [490, 232] width 981 height 465
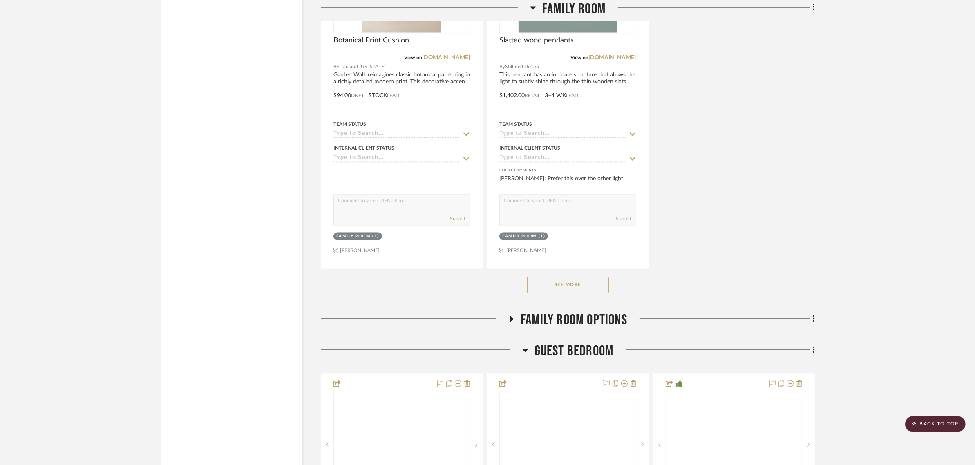
scroll to position [1840, 0]
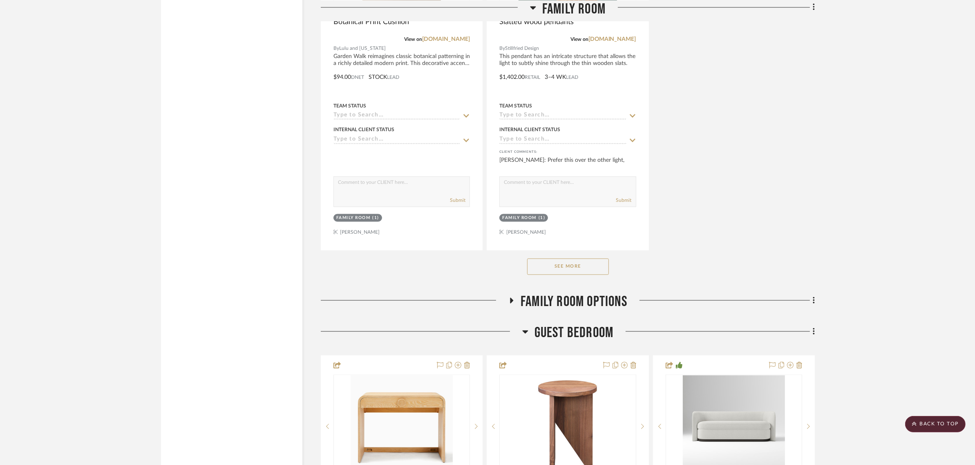
click at [569, 259] on button "See More" at bounding box center [568, 267] width 82 height 16
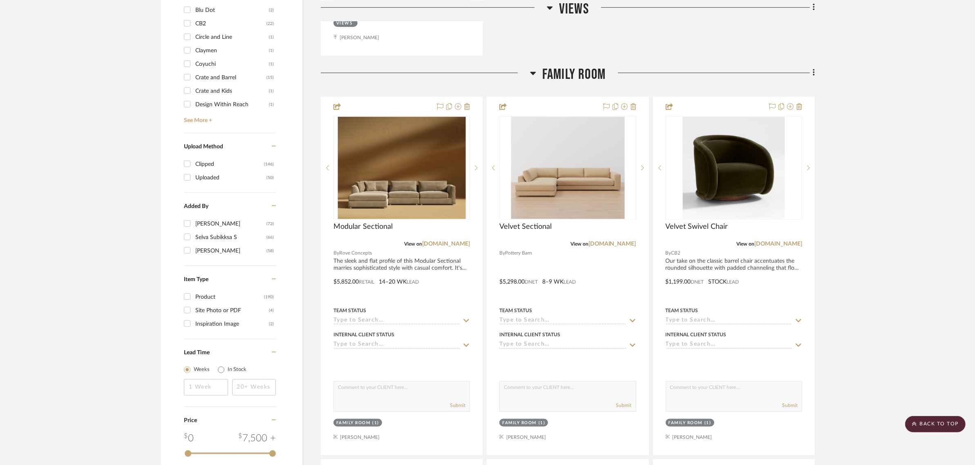
scroll to position [715, 0]
